Goal: Information Seeking & Learning: Check status

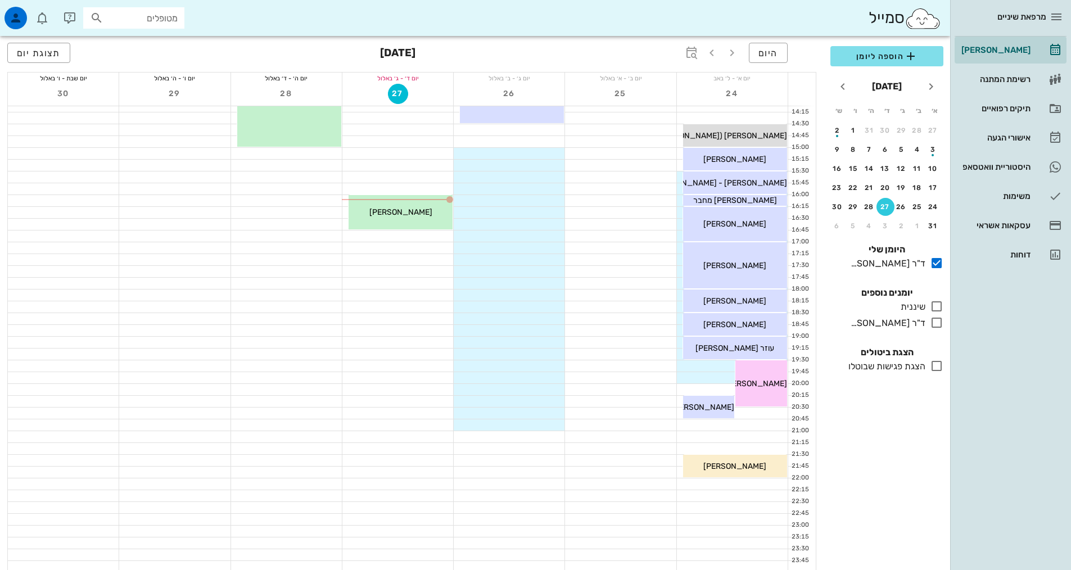
scroll to position [339, 0]
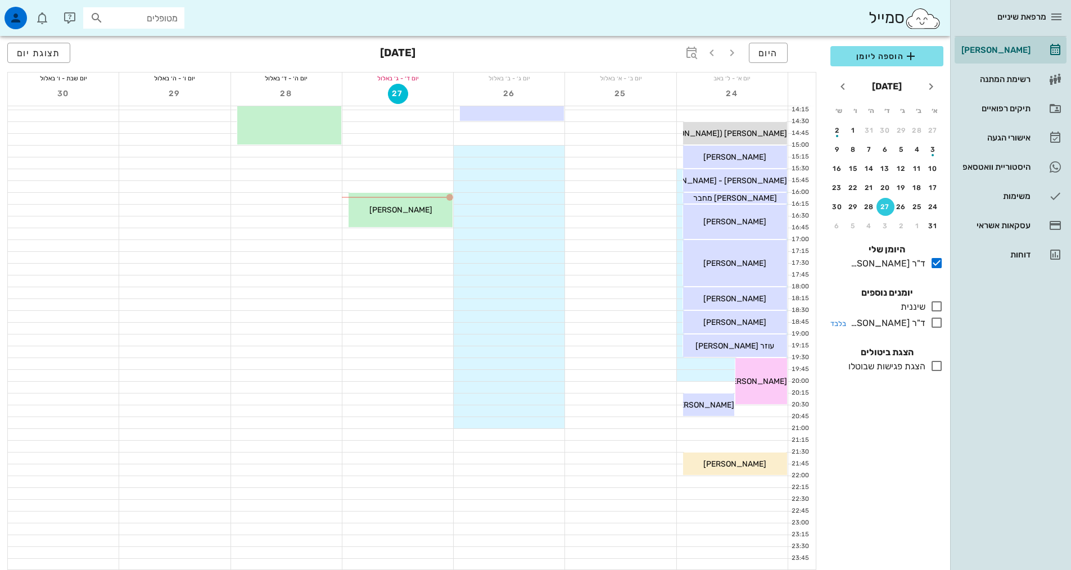
click at [937, 323] on icon at bounding box center [936, 322] width 13 height 13
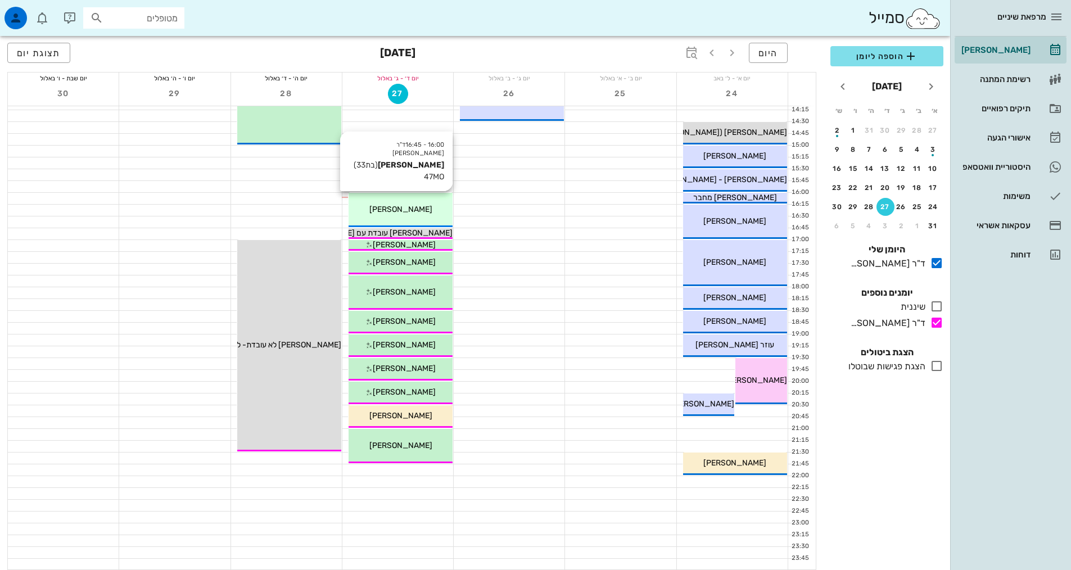
click at [424, 210] on span "[PERSON_NAME]" at bounding box center [400, 210] width 63 height 10
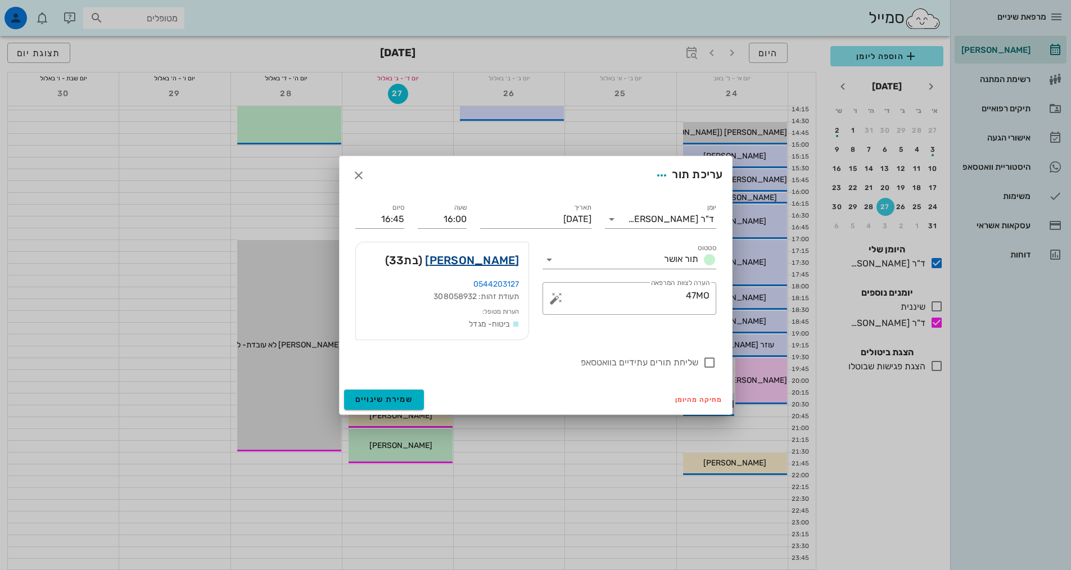
click at [488, 255] on link "[PERSON_NAME]" at bounding box center [472, 260] width 94 height 18
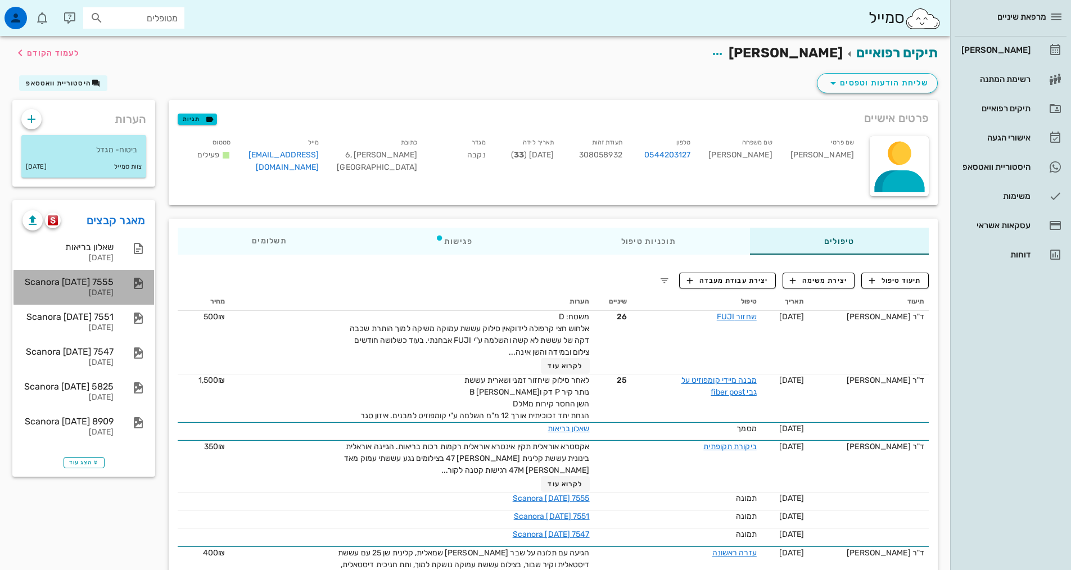
click at [93, 287] on div "Scanora [DATE] 7555 [DATE]" at bounding box center [67, 287] width 91 height 35
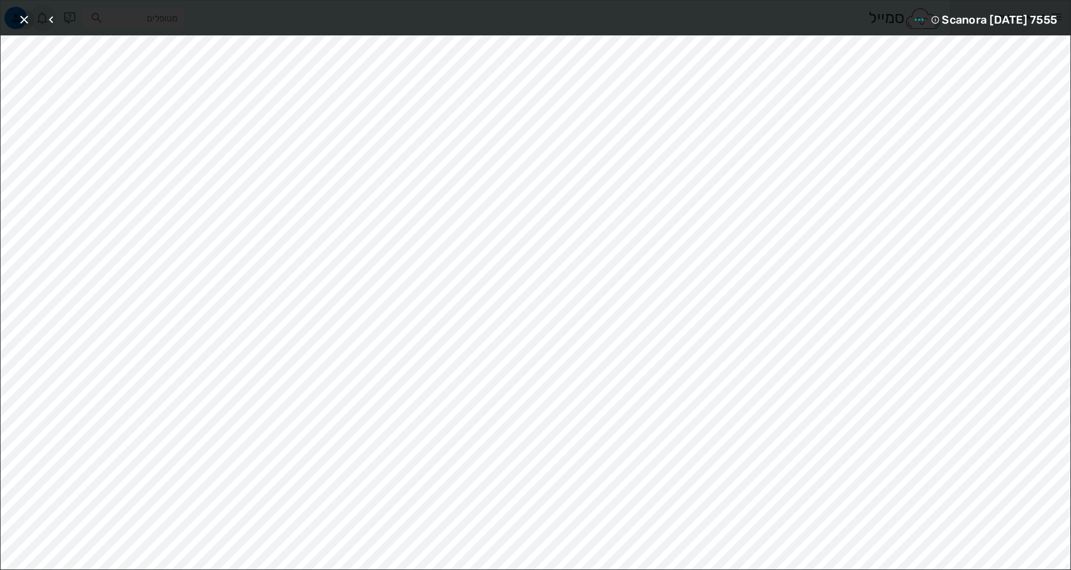
drag, startPoint x: 27, startPoint y: 15, endPoint x: 44, endPoint y: 29, distance: 22.0
click at [28, 17] on icon "button" at bounding box center [23, 19] width 13 height 13
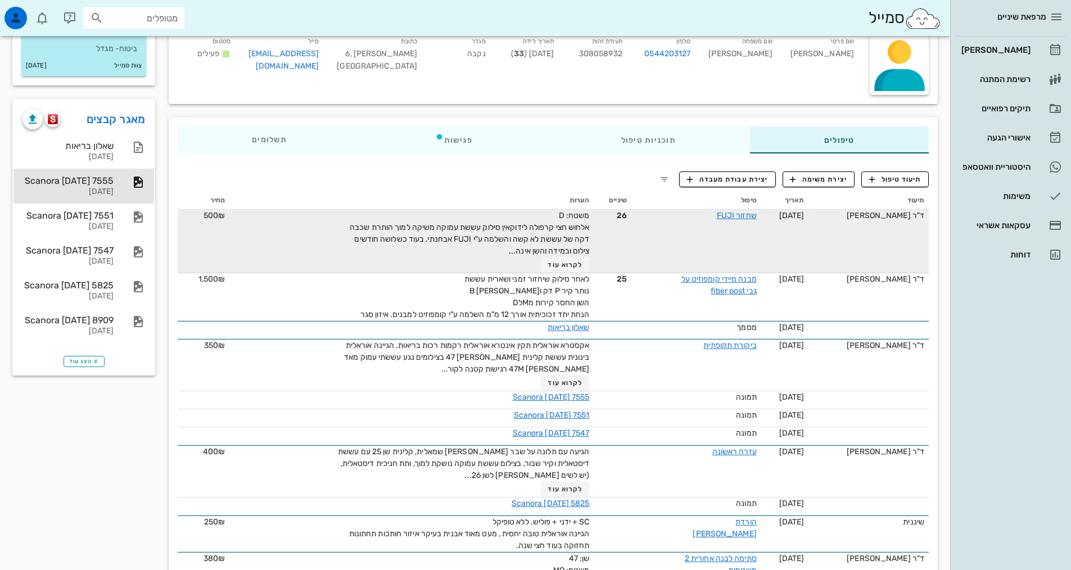
scroll to position [112, 0]
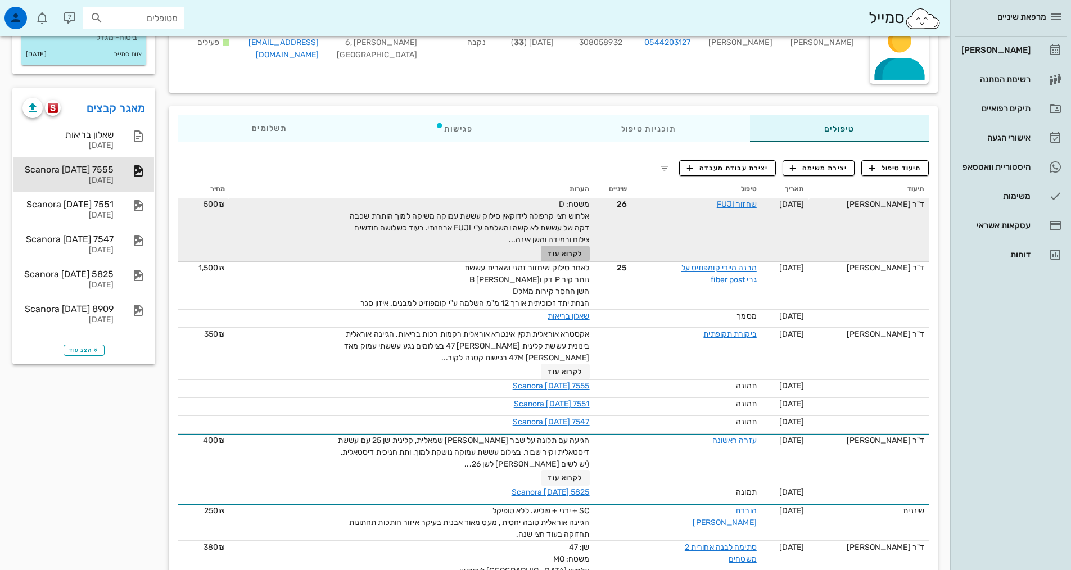
click at [568, 257] on span "לקרוא עוד" at bounding box center [565, 254] width 35 height 8
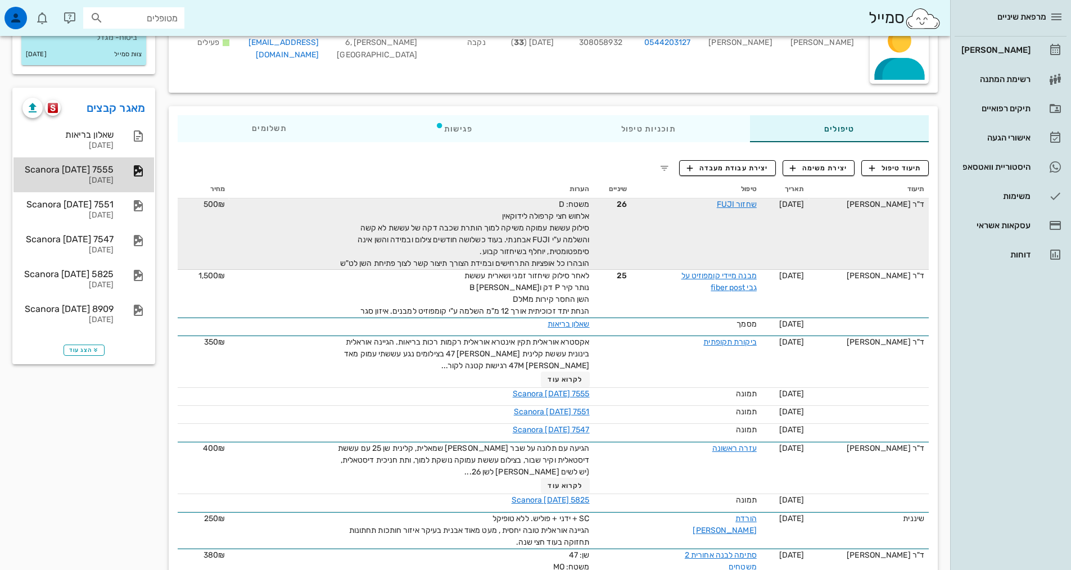
click at [105, 173] on div "Scanora [DATE] 7555" at bounding box center [67, 169] width 91 height 11
